Goal: Task Accomplishment & Management: Manage account settings

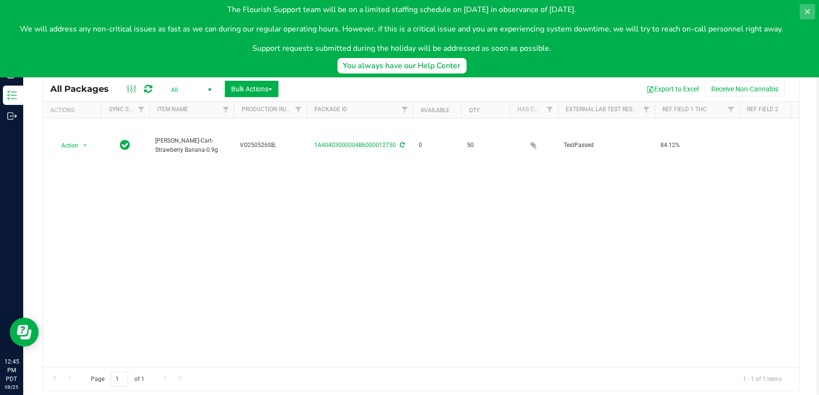
click at [810, 10] on icon at bounding box center [807, 12] width 8 height 8
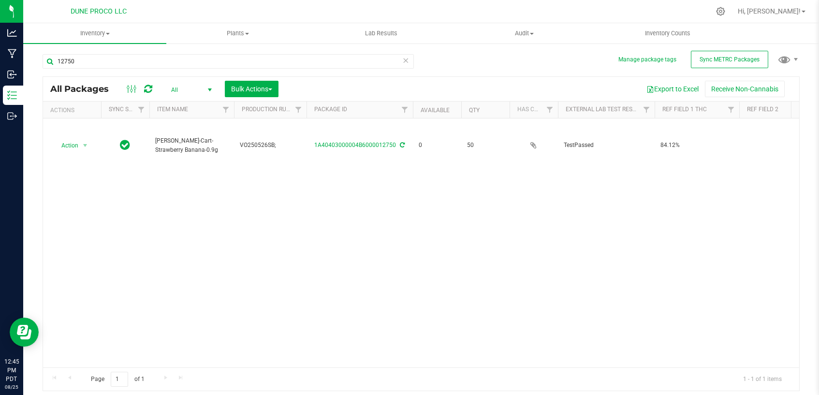
click at [405, 59] on icon at bounding box center [405, 60] width 7 height 12
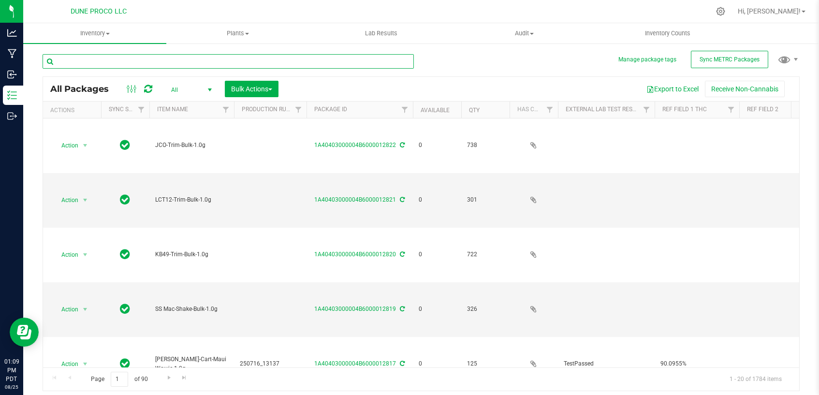
click at [277, 59] on input "text" at bounding box center [228, 61] width 371 height 14
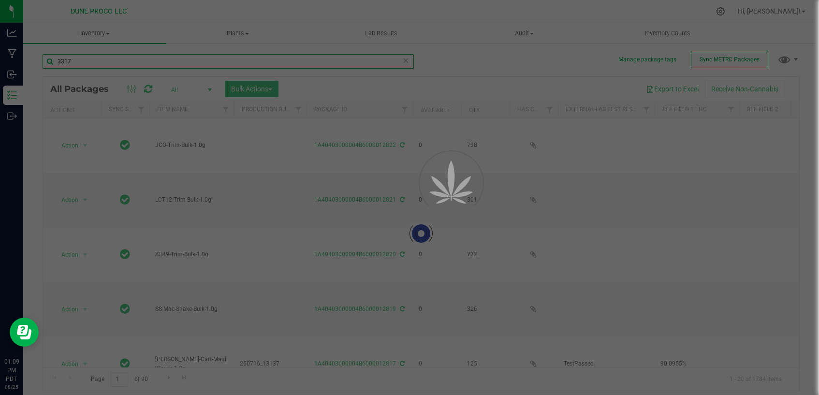
type input "33171"
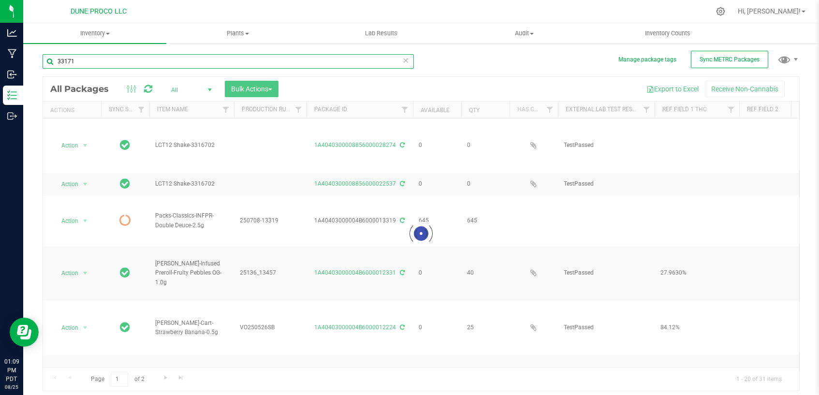
type input "[DATE]"
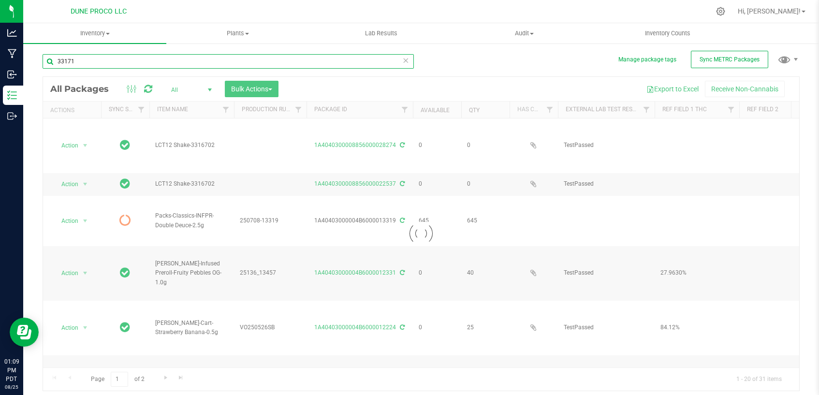
type input "[DATE]"
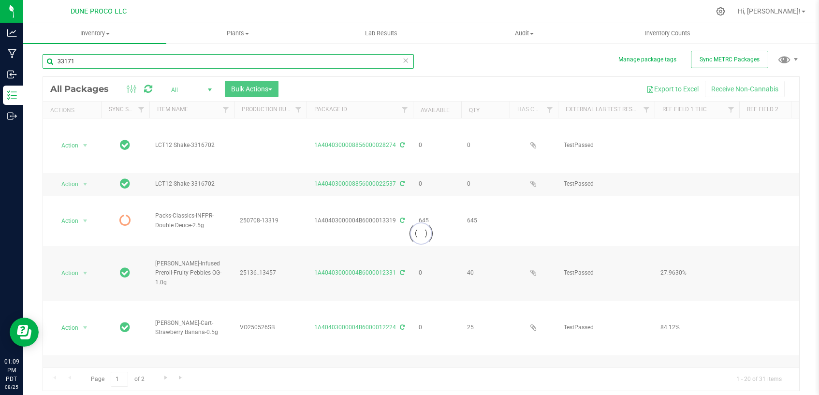
type input "[DATE]"
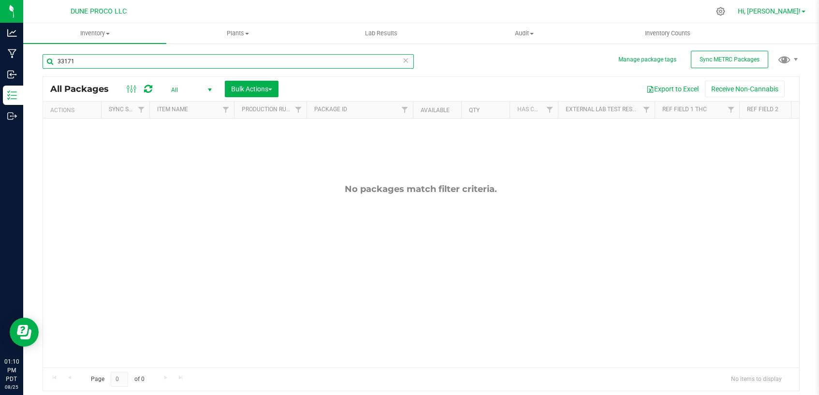
type input "33171"
click at [796, 12] on span "Hi, [PERSON_NAME]!" at bounding box center [769, 11] width 63 height 8
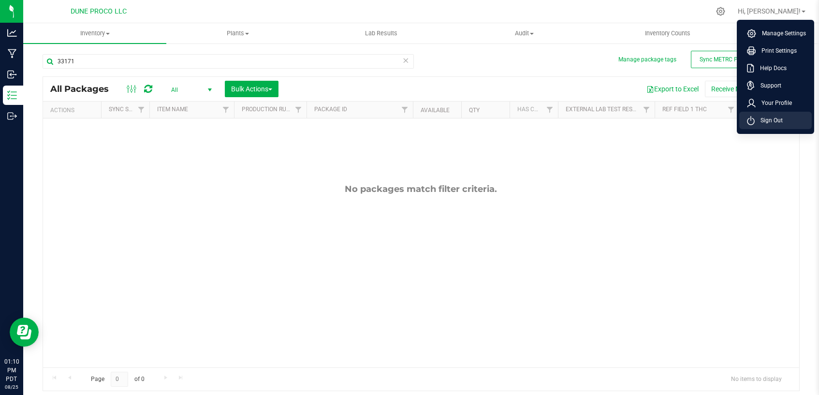
click at [776, 115] on li "Sign Out" at bounding box center [775, 120] width 72 height 17
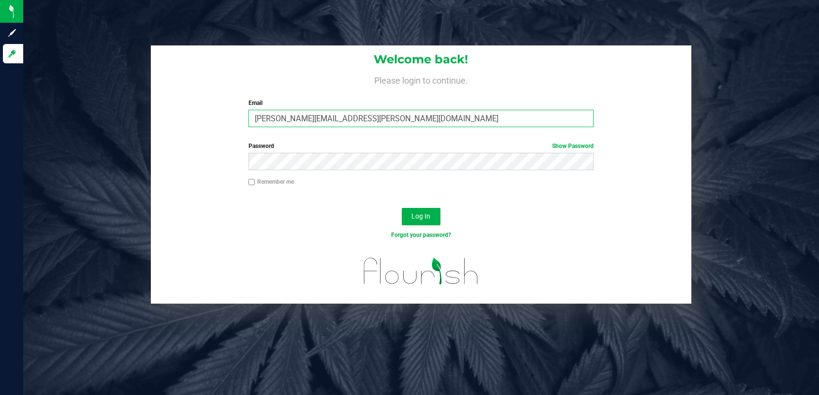
click at [534, 120] on input "[PERSON_NAME][EMAIL_ADDRESS][PERSON_NAME][DOMAIN_NAME]" at bounding box center [421, 118] width 346 height 17
type input "[PERSON_NAME][EMAIL_ADDRESS][PERSON_NAME][DOMAIN_NAME]"
click at [421, 217] on span "Log In" at bounding box center [420, 216] width 19 height 8
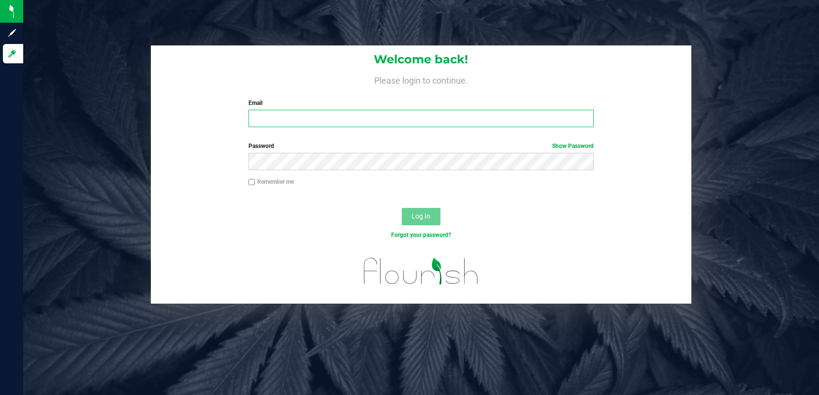
type input "[PERSON_NAME][EMAIL_ADDRESS][PERSON_NAME][DOMAIN_NAME]"
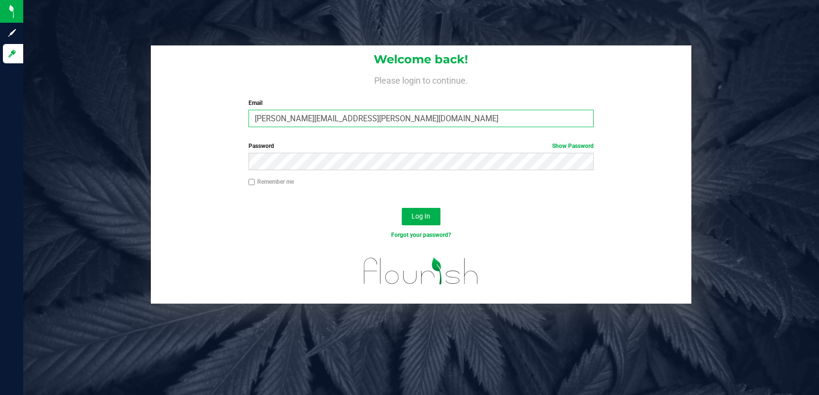
click at [439, 126] on input "[PERSON_NAME][EMAIL_ADDRESS][PERSON_NAME][DOMAIN_NAME]" at bounding box center [421, 118] width 346 height 17
click at [428, 219] on span "Log In" at bounding box center [420, 216] width 19 height 8
